Goal: Find specific page/section: Find specific page/section

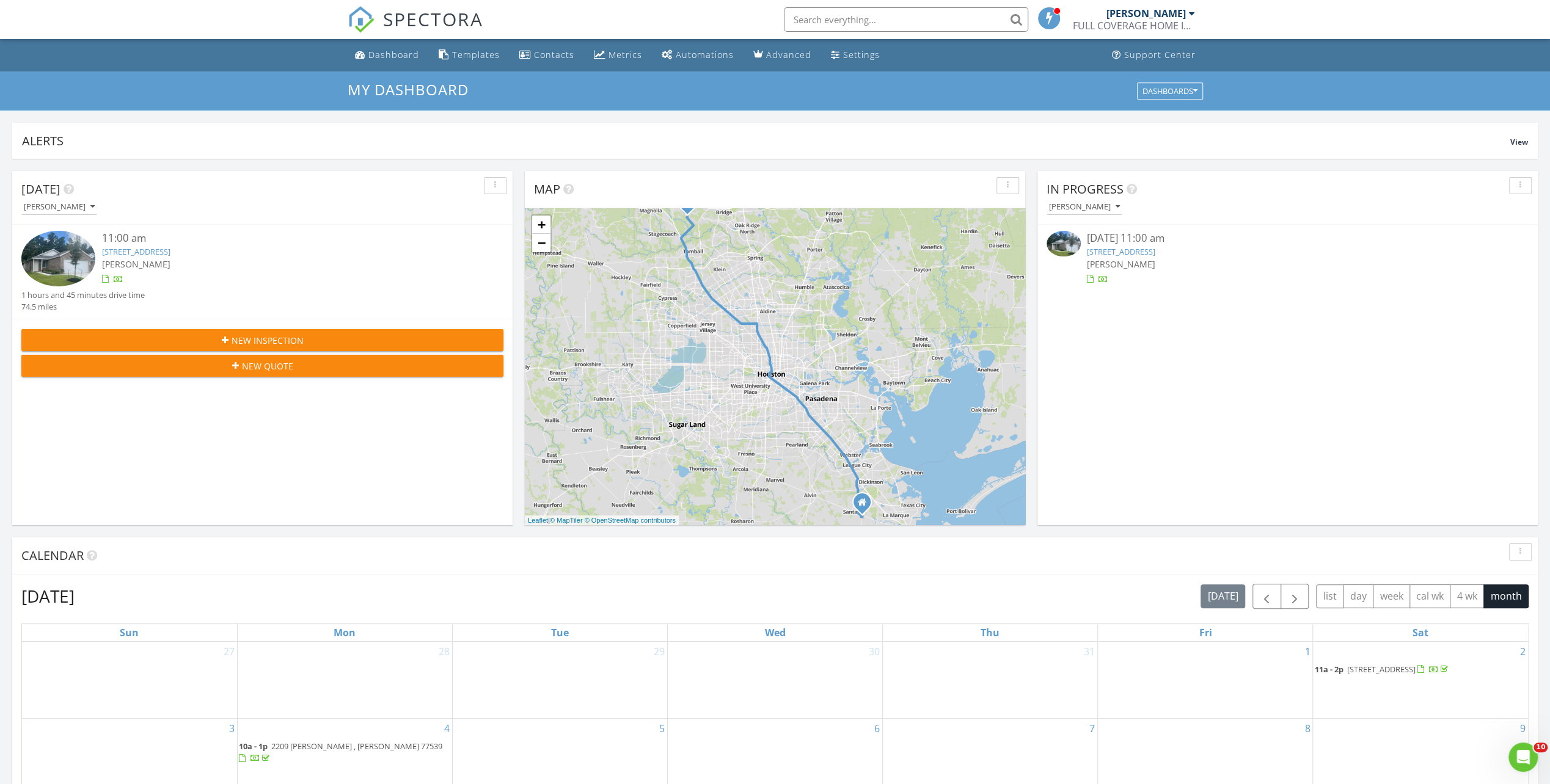
click at [170, 250] on link "31331 Black Cherry Hollow Dr, Magnolia, tx 77354" at bounding box center [135, 252] width 68 height 11
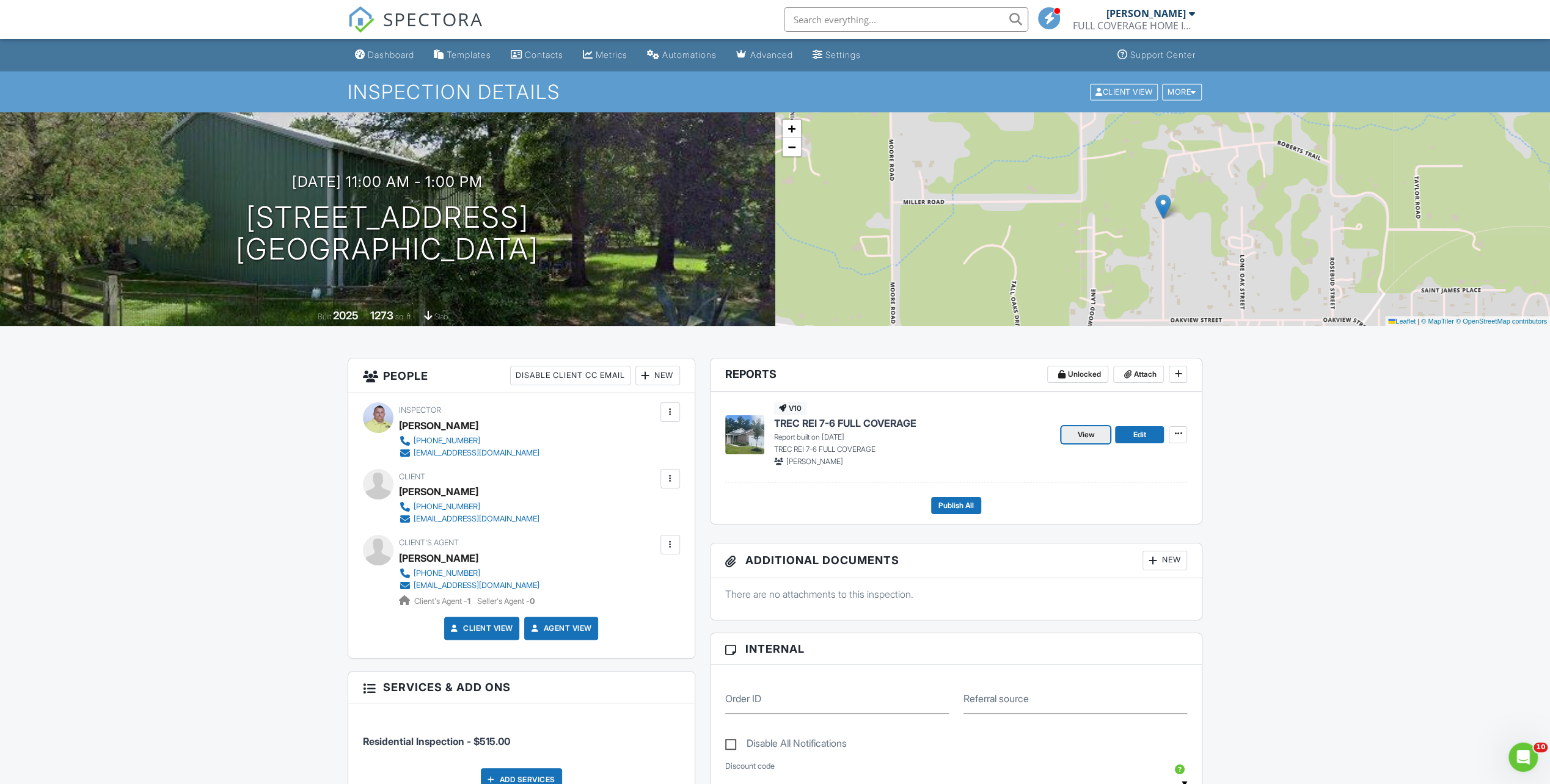
click at [1089, 433] on span "View" at bounding box center [1086, 435] width 17 height 12
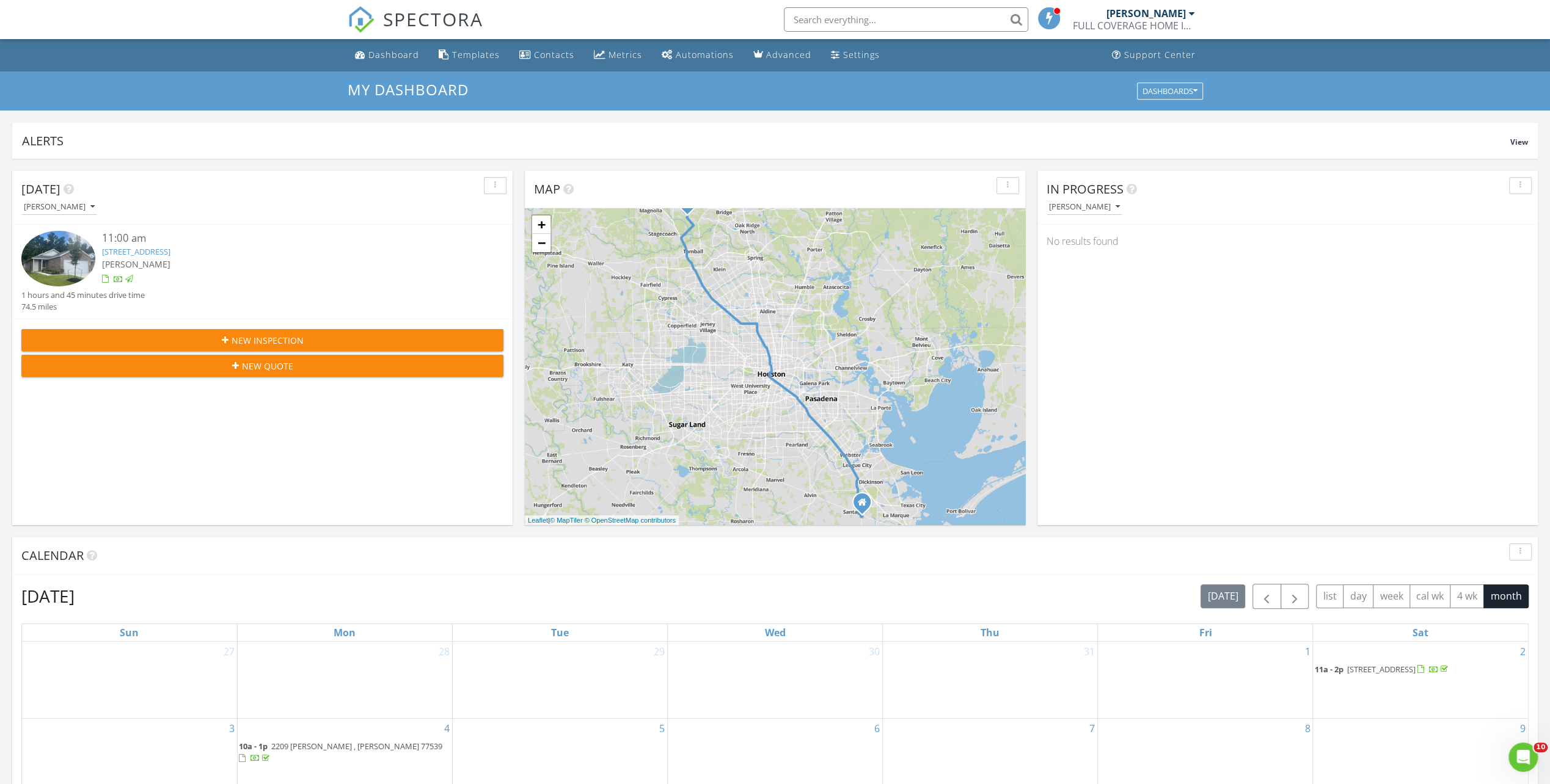
click at [170, 249] on link "31331 Black Cherry Hollow Dr, Magnolia, tx 77354" at bounding box center [135, 252] width 68 height 11
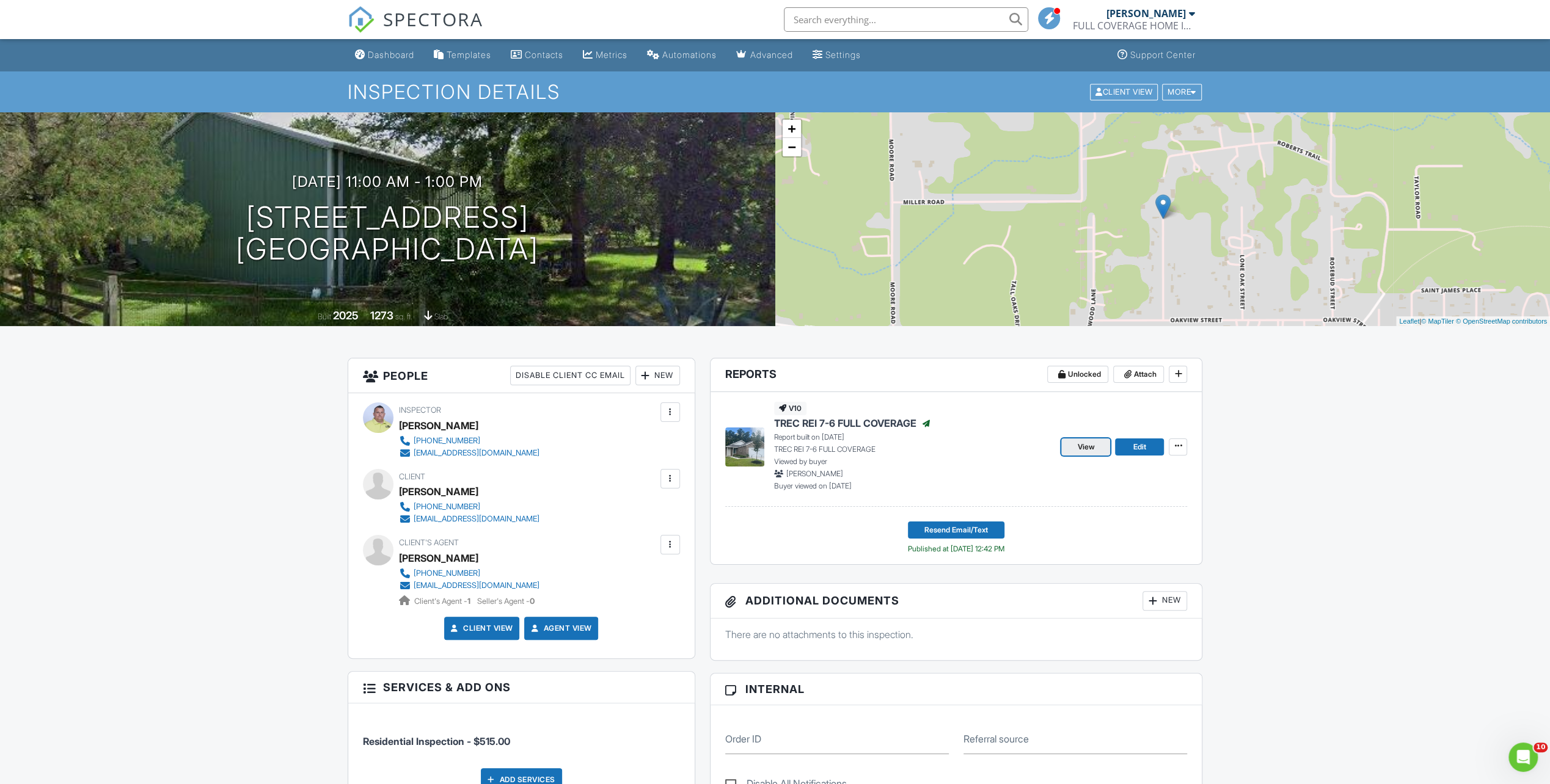
click at [1087, 446] on span "View" at bounding box center [1086, 447] width 17 height 12
click at [404, 49] on link "Dashboard" at bounding box center [385, 55] width 69 height 22
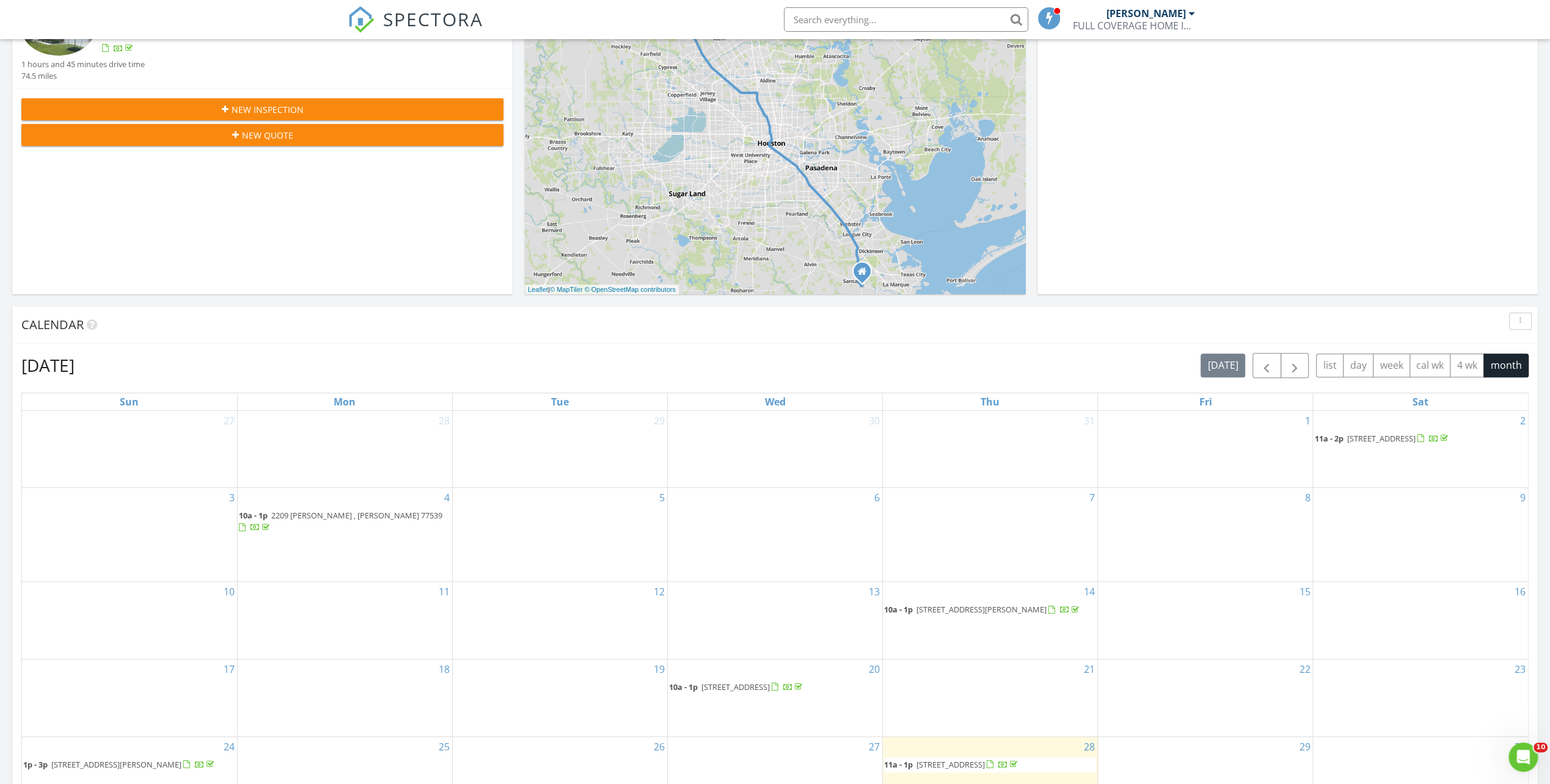
scroll to position [244, 0]
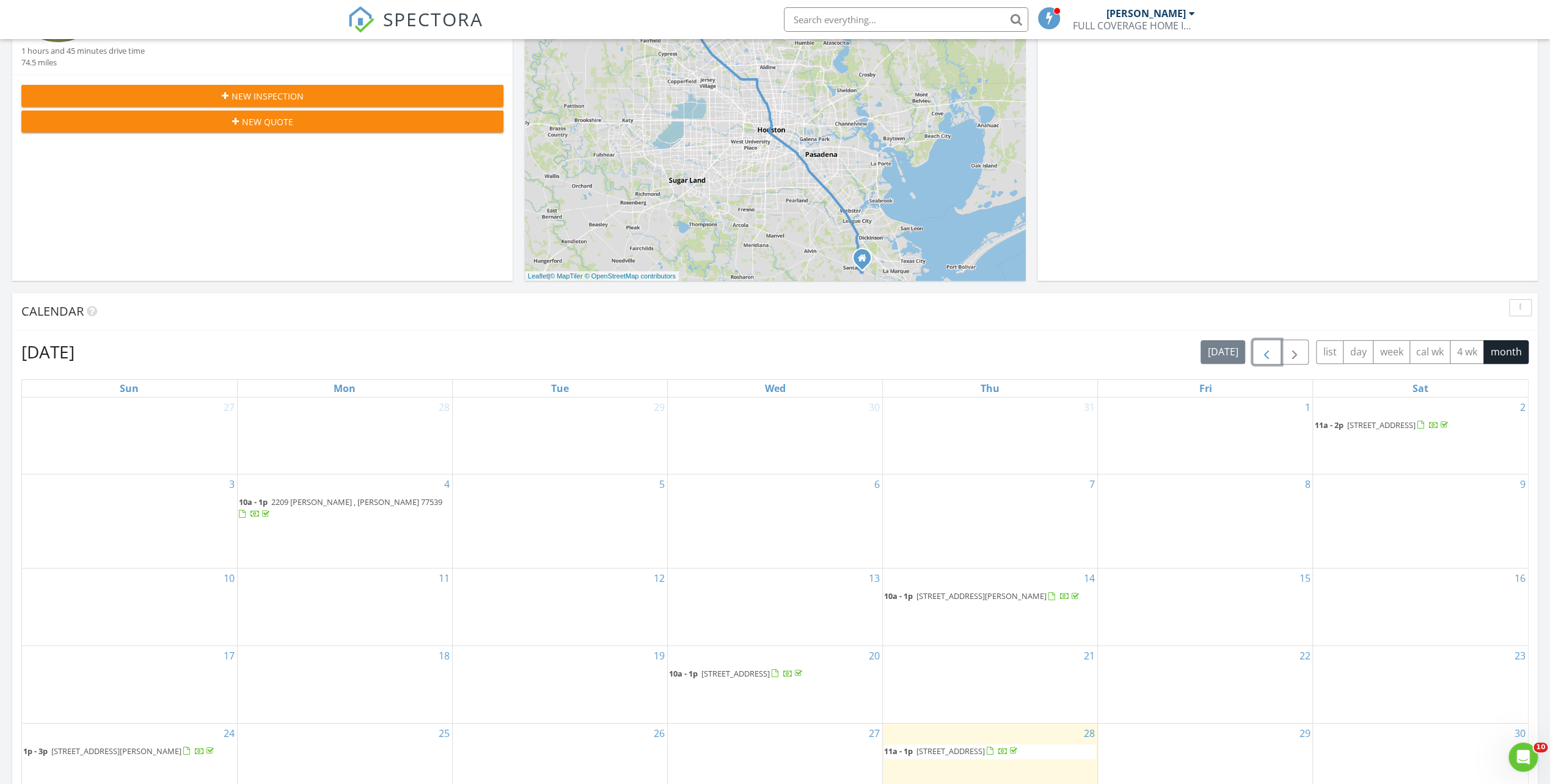
click at [1268, 356] on span "button" at bounding box center [1267, 352] width 14 height 14
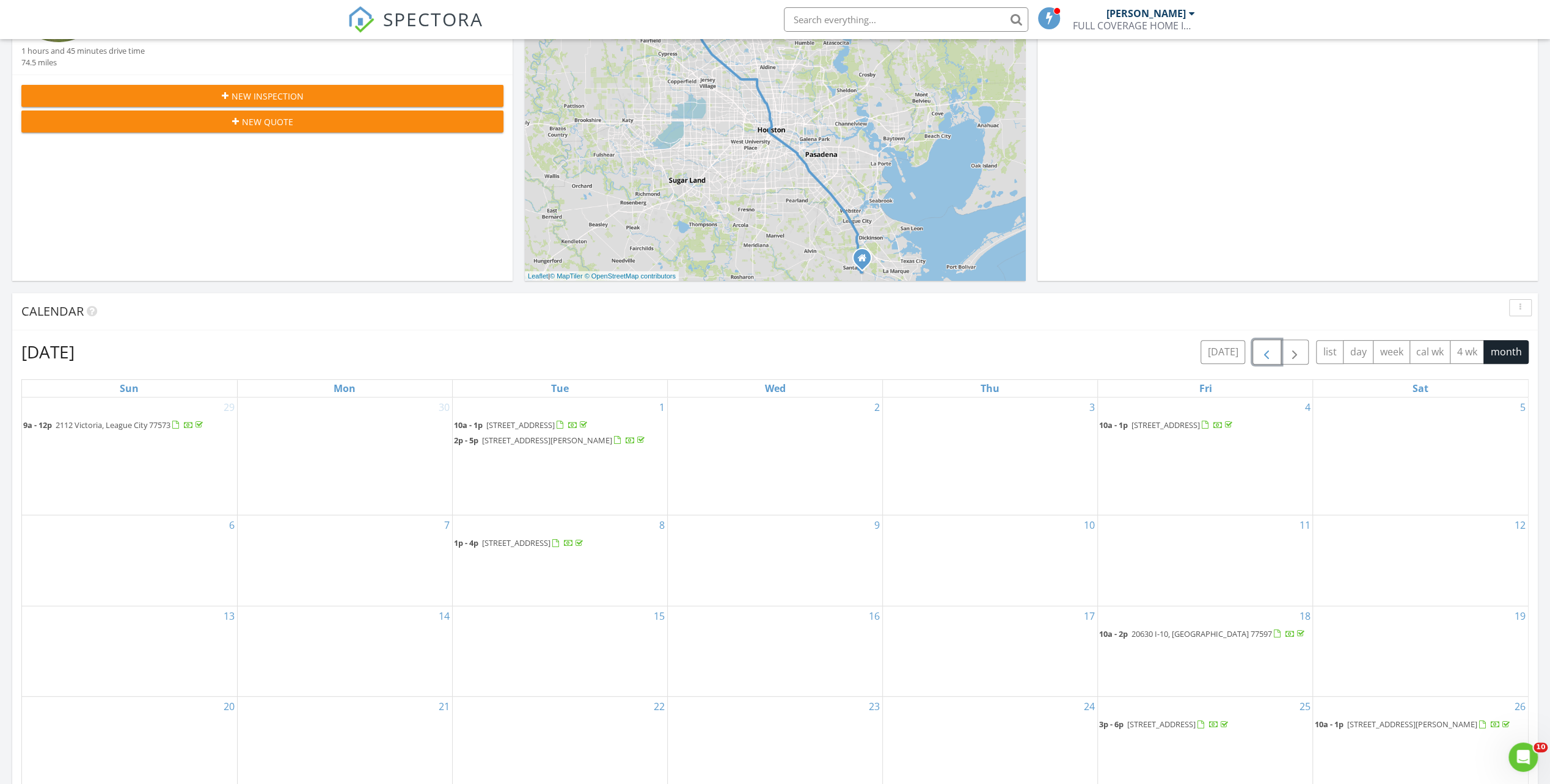
click at [1267, 356] on span "button" at bounding box center [1267, 352] width 14 height 14
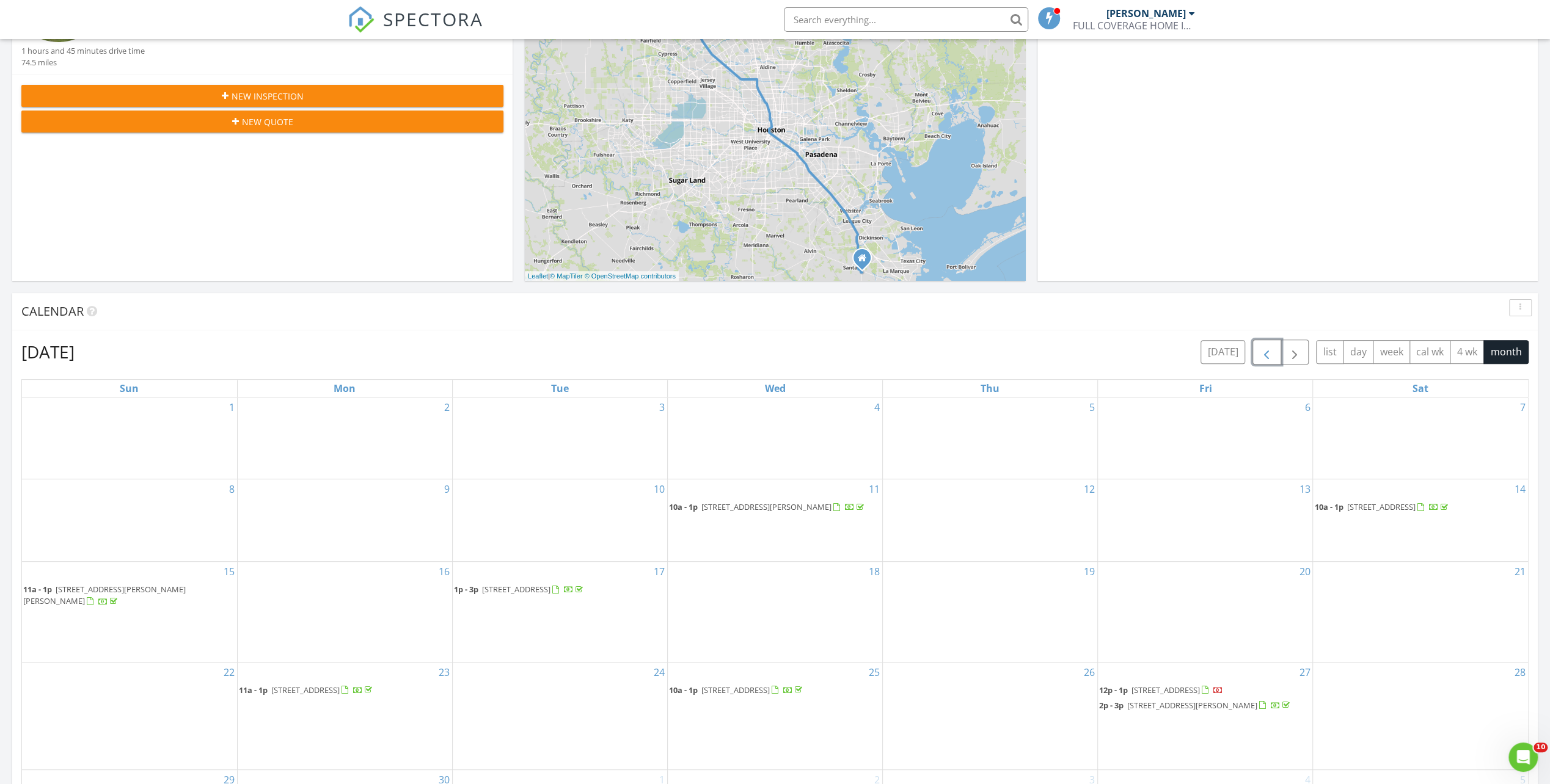
click at [738, 508] on span "3224 finesterra Dr., Dickinson 77539" at bounding box center [766, 507] width 130 height 11
